Goal: Task Accomplishment & Management: Manage account settings

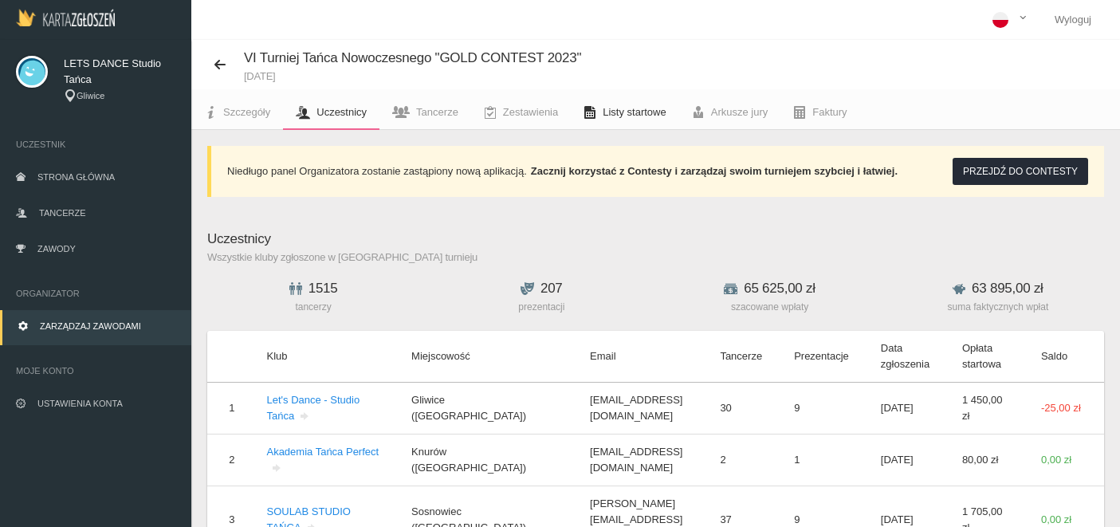
click at [633, 108] on span "Listy startowe" at bounding box center [634, 112] width 63 height 12
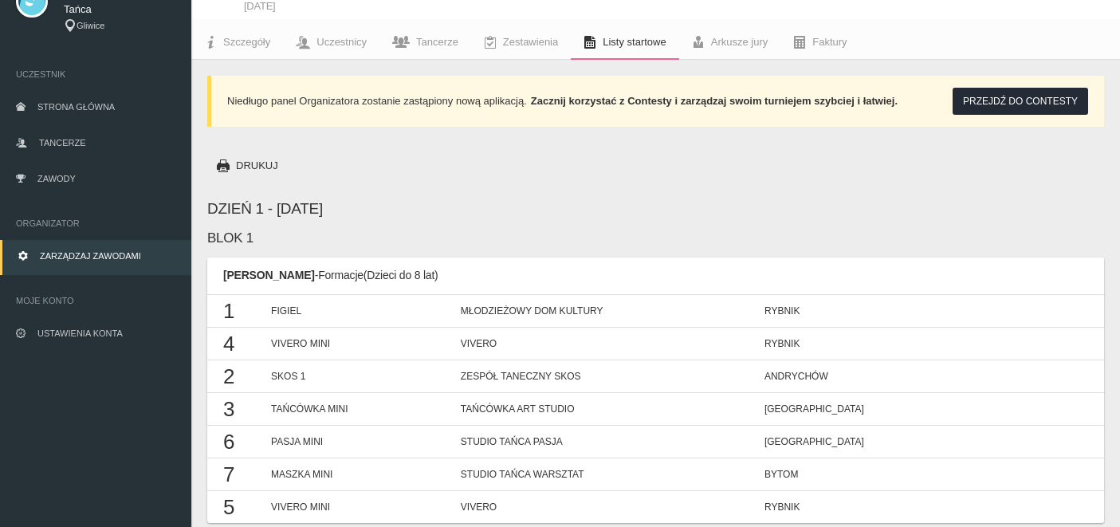
scroll to position [69, 0]
click at [67, 326] on link "Ustawienia konta" at bounding box center [95, 335] width 191 height 35
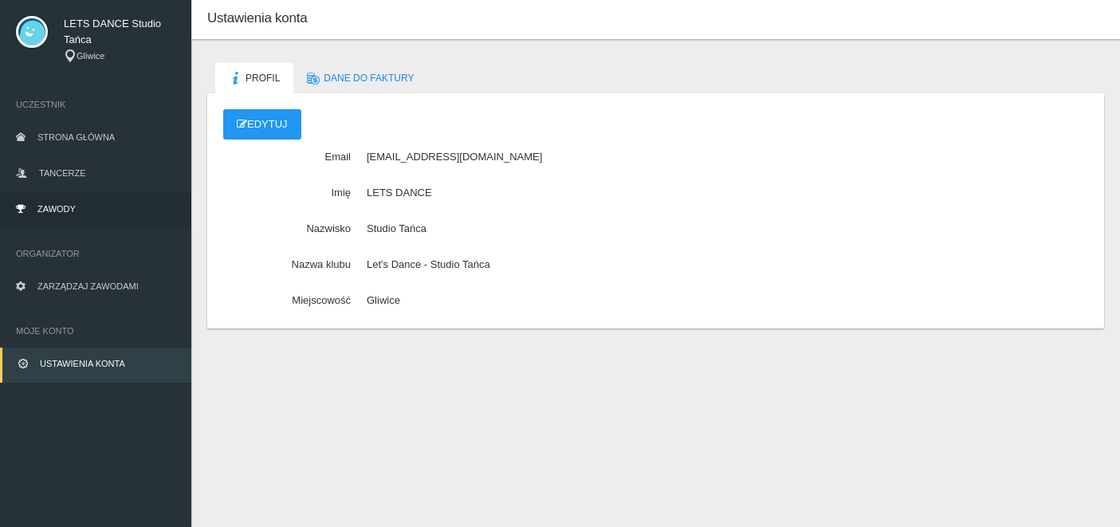
click at [44, 209] on span "Zawody" at bounding box center [56, 209] width 38 height 10
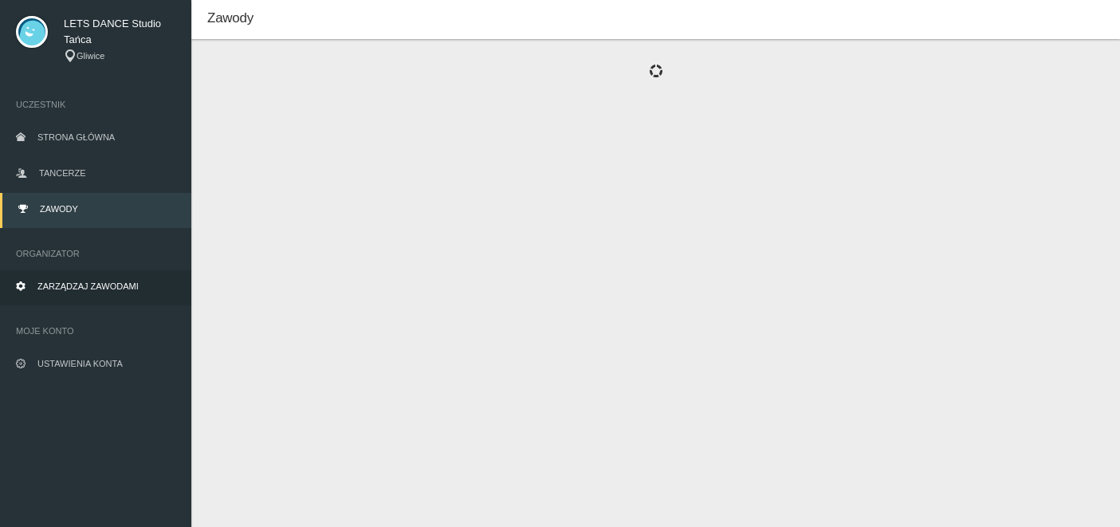
click at [63, 284] on span "Zarządzaj zawodami" at bounding box center [87, 286] width 101 height 10
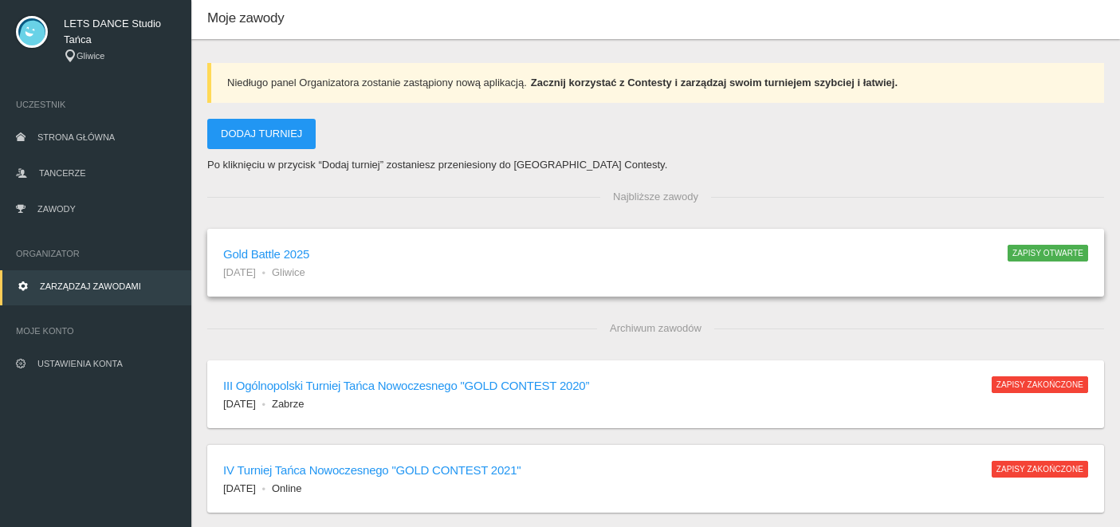
click at [267, 253] on h6 "Gold Battle 2025" at bounding box center [607, 254] width 768 height 18
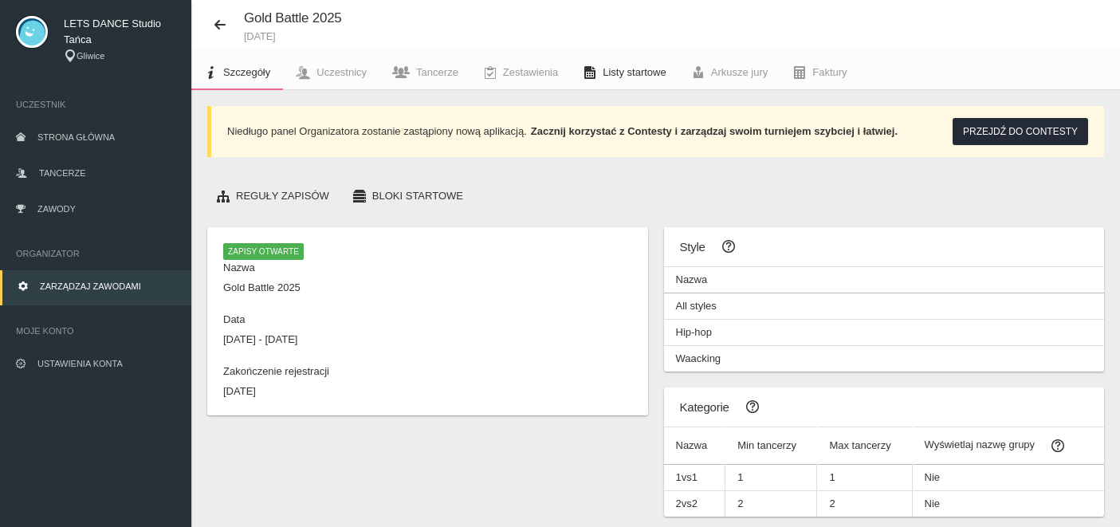
click at [618, 69] on span "Listy startowe" at bounding box center [634, 72] width 63 height 12
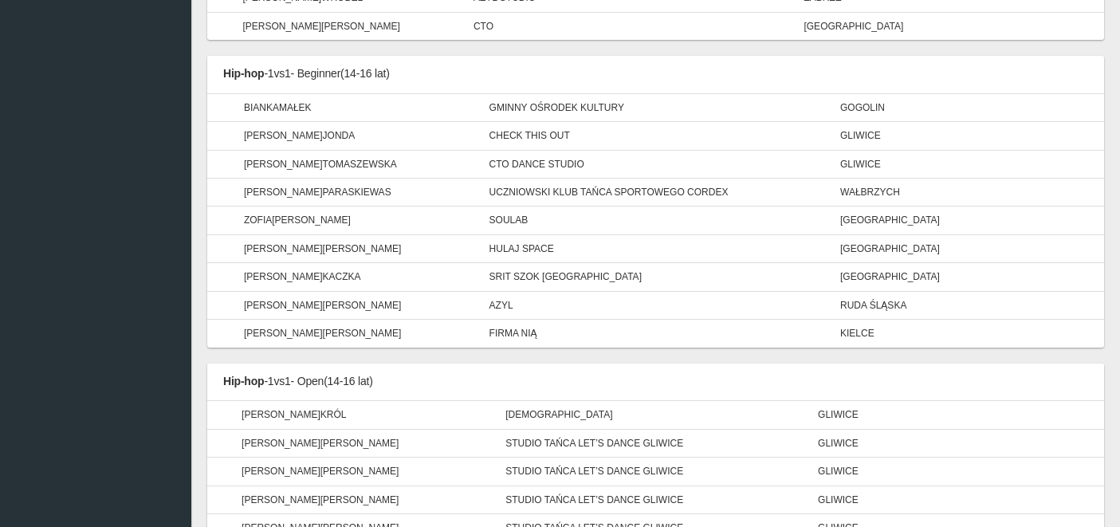
scroll to position [3280, 0]
